Goal: Find specific page/section: Find specific page/section

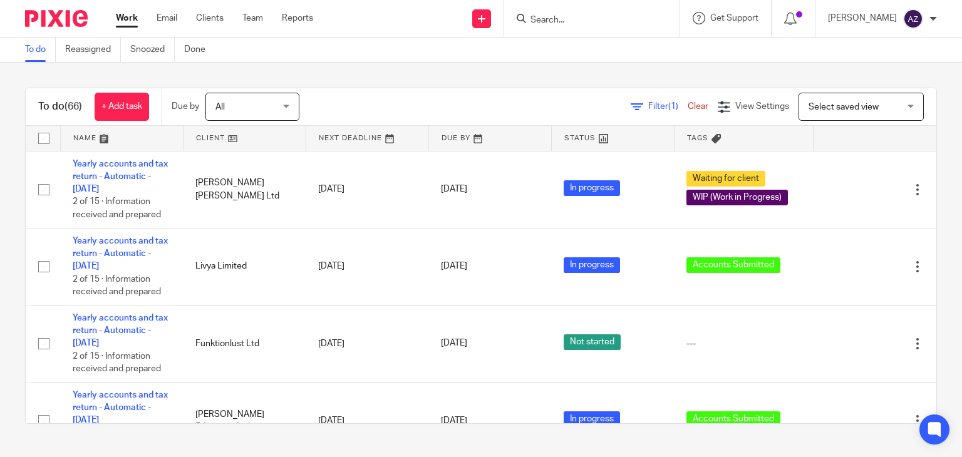
click at [565, 18] on input "Search" at bounding box center [585, 20] width 113 height 11
type input "ronin"
click at [591, 58] on link at bounding box center [620, 53] width 187 height 29
click at [467, 43] on div "To do Reassigned Snoozed Done" at bounding box center [481, 50] width 962 height 25
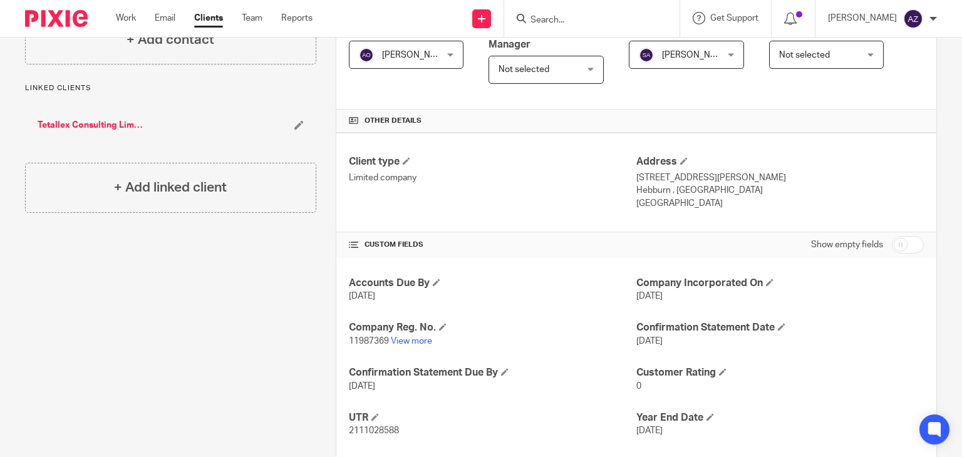
scroll to position [250, 0]
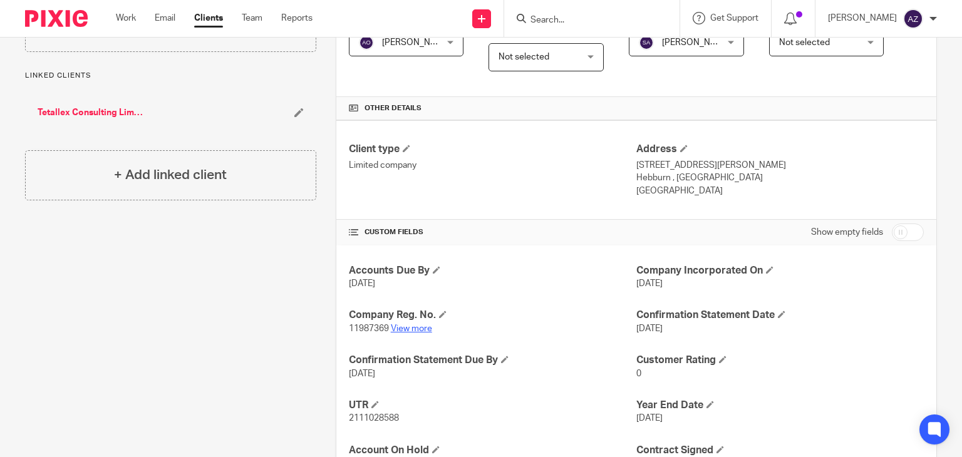
click at [428, 325] on link "View more" at bounding box center [411, 328] width 41 height 9
